Goal: Communication & Community: Share content

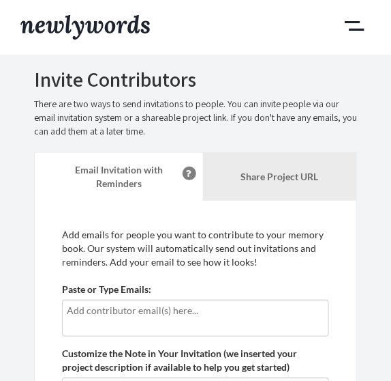
click at [181, 312] on input "text" at bounding box center [196, 310] width 258 height 15
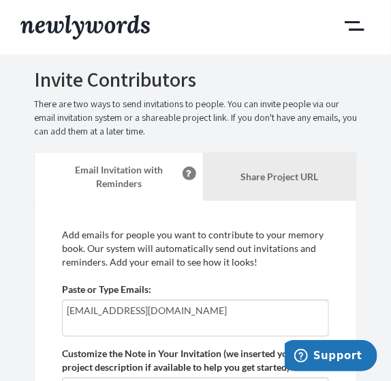
type input "[EMAIL_ADDRESS][DOMAIN_NAME]"
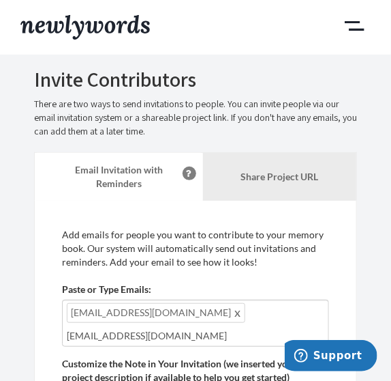
type input "[EMAIL_ADDRESS][DOMAIN_NAME]"
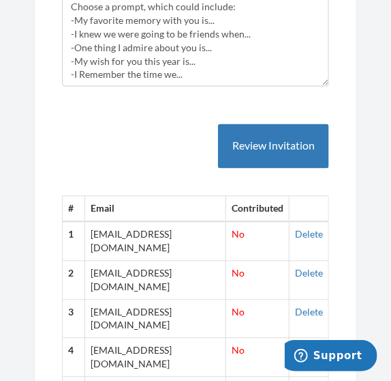
scroll to position [418, 0]
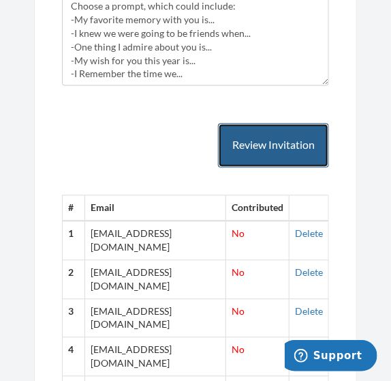
click at [287, 127] on button "Review Invitation" at bounding box center [273, 145] width 111 height 44
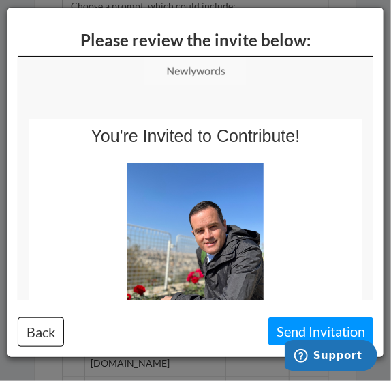
scroll to position [0, 0]
click at [297, 331] on button "Send Invitation" at bounding box center [321, 331] width 105 height 28
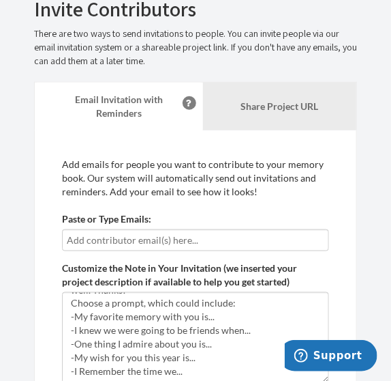
scroll to position [185, 0]
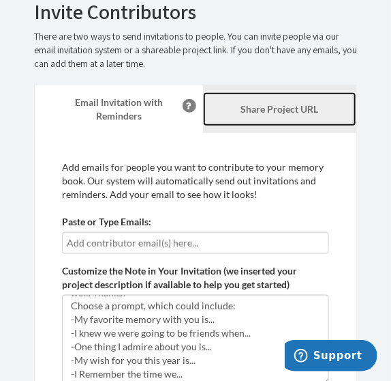
click at [292, 101] on link "Share Project URL" at bounding box center [280, 109] width 154 height 34
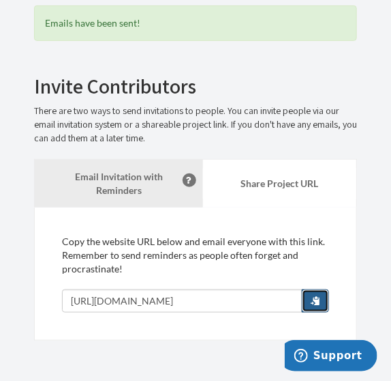
click at [320, 299] on span "button" at bounding box center [316, 300] width 10 height 10
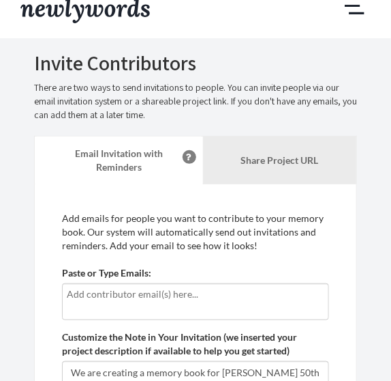
scroll to position [17, 0]
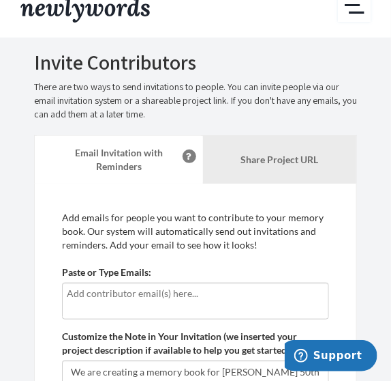
click at [357, 12] on button "Main" at bounding box center [354, 9] width 33 height 26
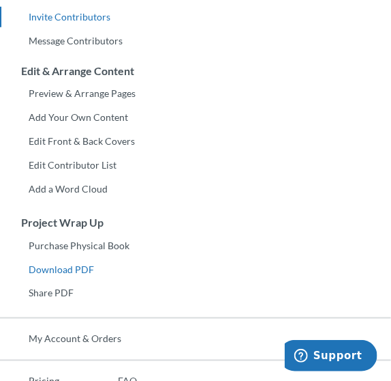
scroll to position [0, 0]
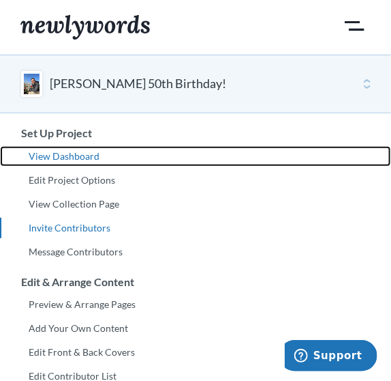
click at [95, 151] on link "View Dashboard" at bounding box center [195, 156] width 391 height 20
